Goal: Entertainment & Leisure: Browse casually

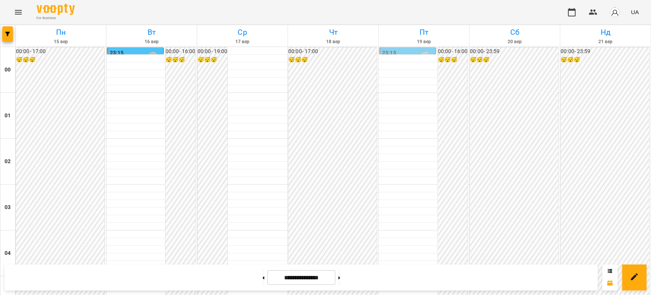
scroll to position [805, 0]
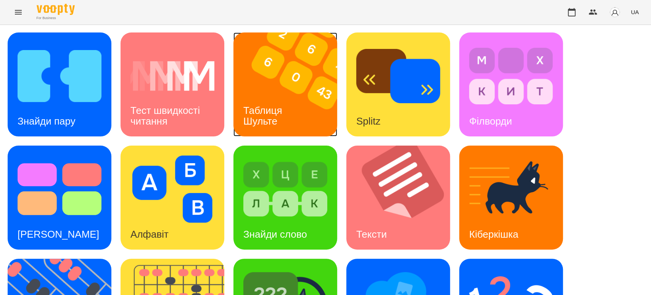
click at [290, 97] on div "Таблиця Шульте" at bounding box center [263, 115] width 61 height 41
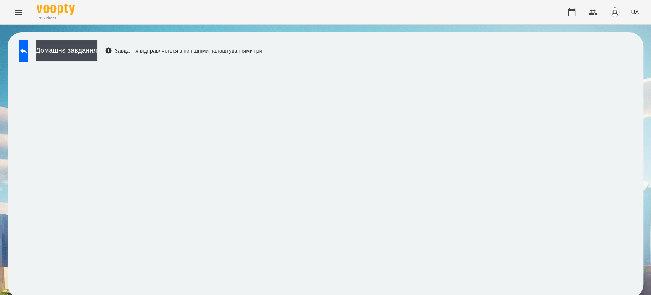
click at [186, 18] on div "For Business UA" at bounding box center [325, 12] width 651 height 24
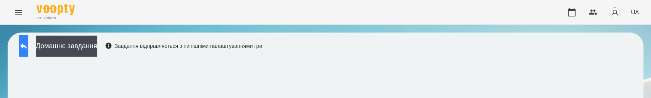
click at [28, 43] on icon at bounding box center [23, 45] width 9 height 9
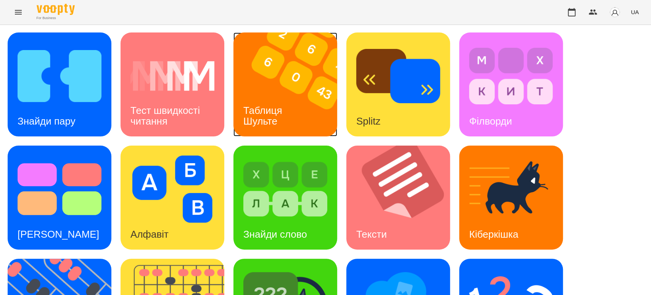
click at [285, 92] on img at bounding box center [289, 84] width 113 height 104
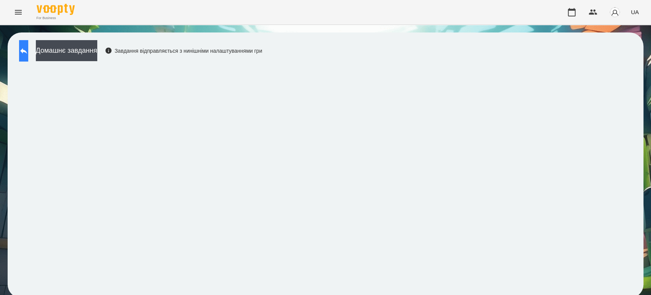
click at [27, 50] on icon at bounding box center [23, 51] width 7 height 6
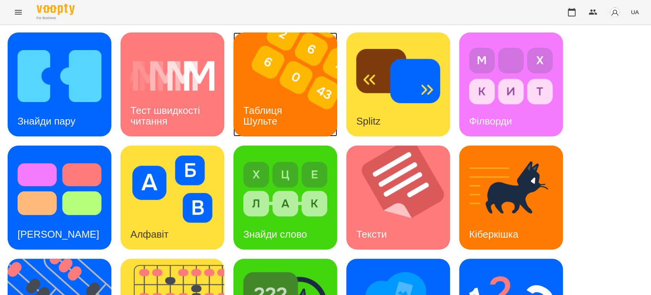
click at [274, 95] on div "Таблиця Шульте" at bounding box center [263, 115] width 61 height 41
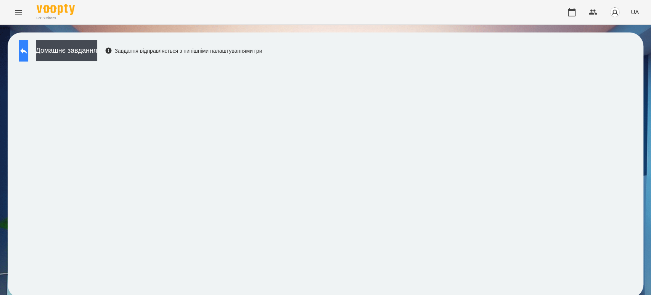
click at [27, 51] on icon at bounding box center [23, 50] width 9 height 9
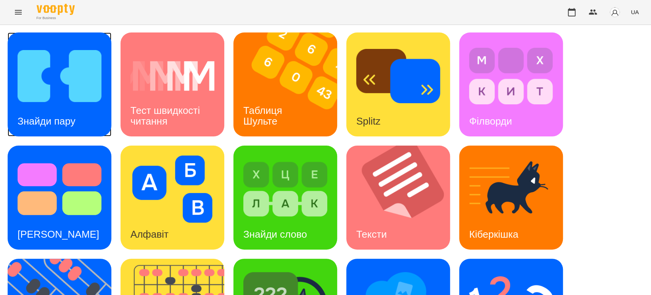
click at [63, 100] on img at bounding box center [60, 75] width 84 height 67
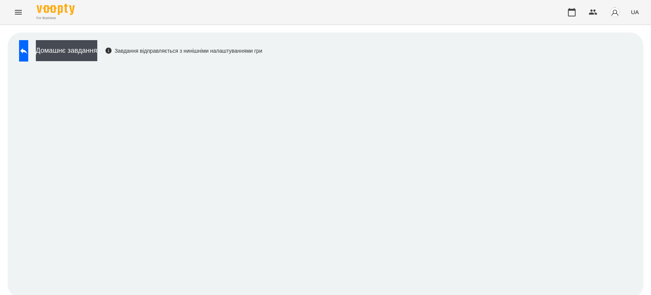
scroll to position [3, 0]
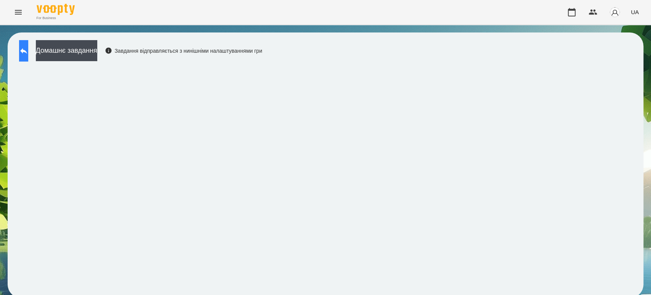
click at [28, 51] on icon at bounding box center [23, 50] width 9 height 9
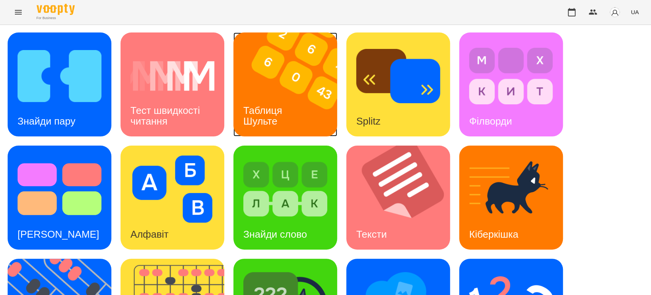
click at [299, 107] on img at bounding box center [289, 84] width 113 height 104
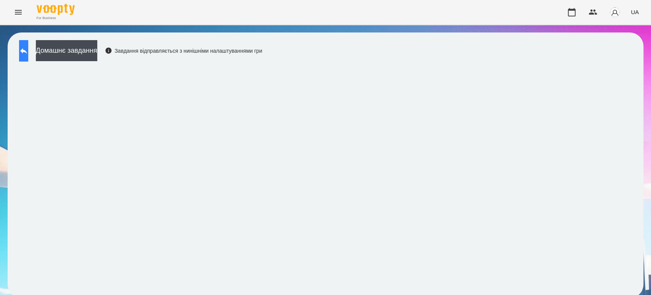
click at [28, 50] on icon at bounding box center [23, 50] width 9 height 9
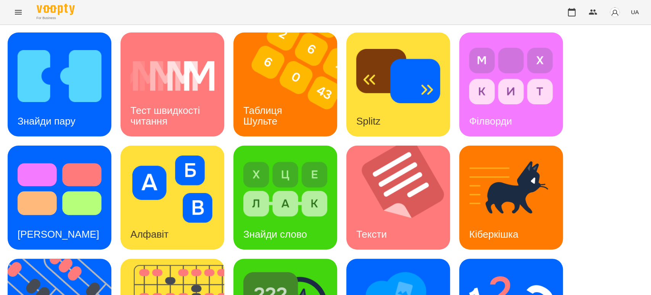
scroll to position [188, 0]
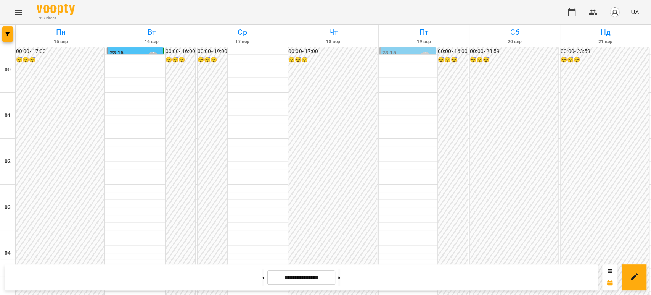
scroll to position [843, 0]
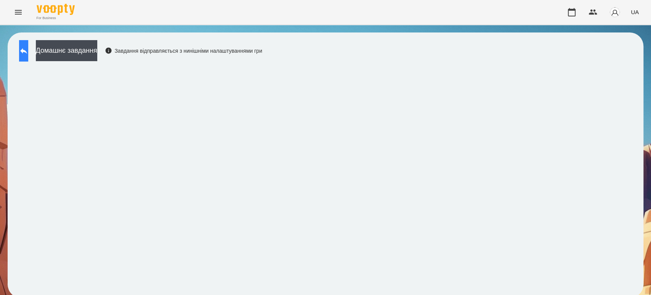
click at [27, 49] on icon at bounding box center [23, 50] width 9 height 9
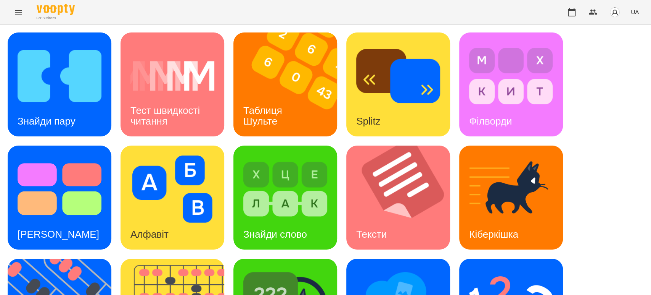
scroll to position [188, 0]
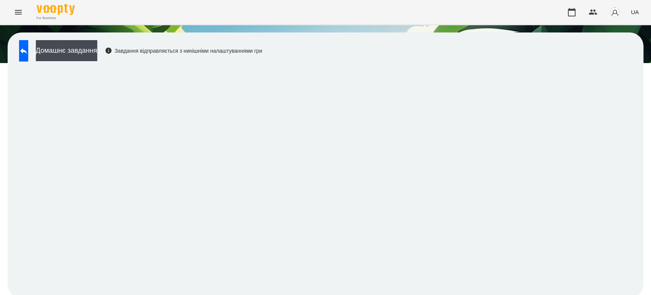
scroll to position [3, 0]
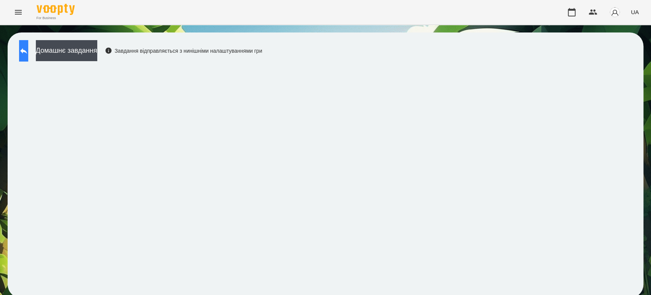
click at [28, 52] on button at bounding box center [23, 50] width 9 height 21
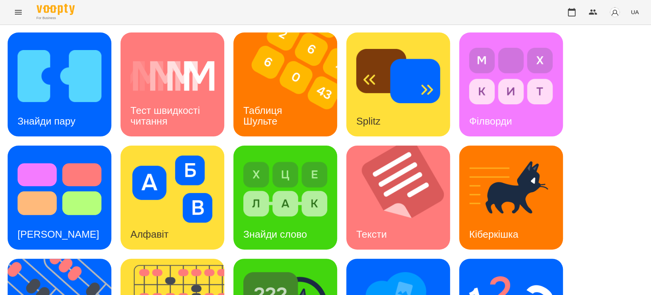
scroll to position [188, 0]
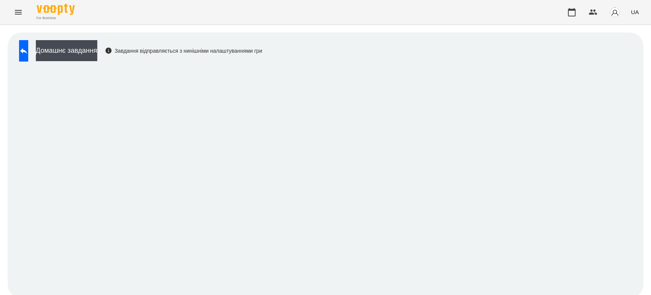
scroll to position [3, 0]
